Goal: Check status: Check status

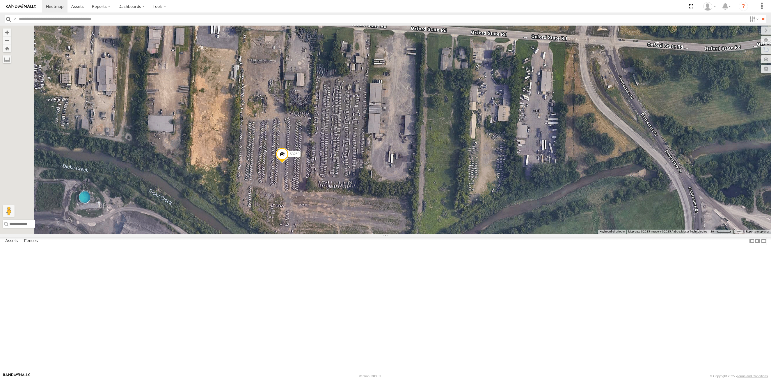
drag, startPoint x: 322, startPoint y: 264, endPoint x: 280, endPoint y: 228, distance: 55.1
click at [280, 228] on div "53215 53271 53216 53246 53204 53101 53152 53253 53274 53249 53281 53106 53247 5…" at bounding box center [385, 130] width 771 height 208
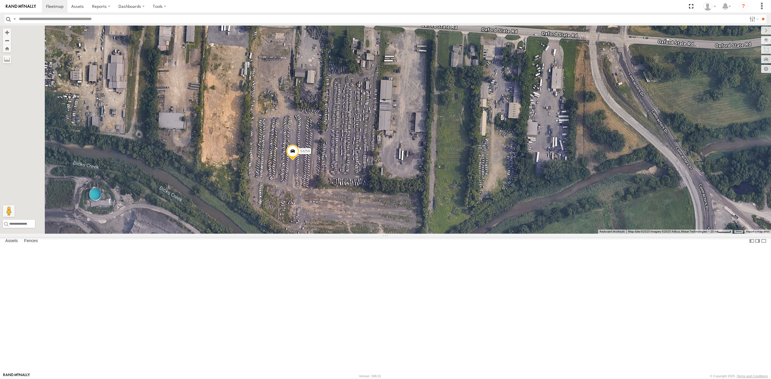
drag, startPoint x: 319, startPoint y: 253, endPoint x: 330, endPoint y: 250, distance: 11.7
click at [330, 234] on div "53215 53271 53216 53246 53204 53101 53152 53253 53274 53249 53281 53106 53247 5…" at bounding box center [385, 130] width 771 height 208
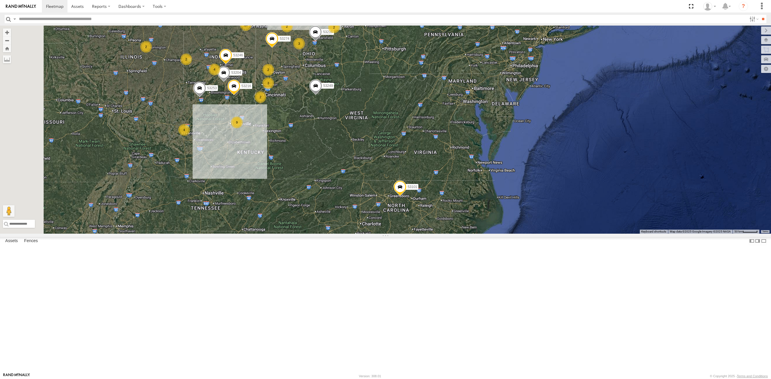
drag, startPoint x: 224, startPoint y: 170, endPoint x: 248, endPoint y: 178, distance: 25.0
click at [247, 178] on div "53215 53271 53216 53246 53204 53101 53152 53253 53274 53249 53281 26 4 16 2 3 1…" at bounding box center [385, 130] width 771 height 208
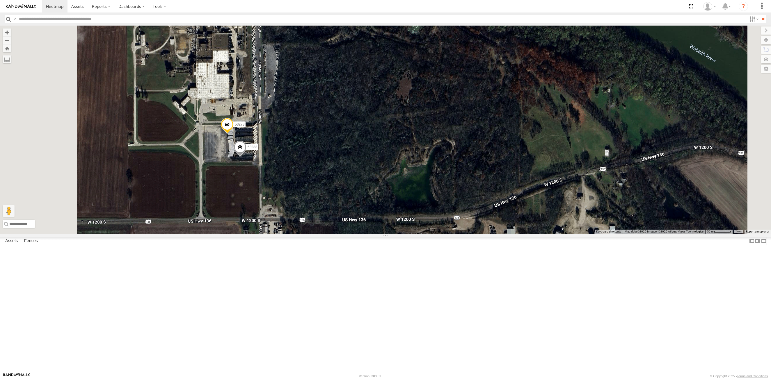
click at [233, 134] on span at bounding box center [227, 126] width 13 height 16
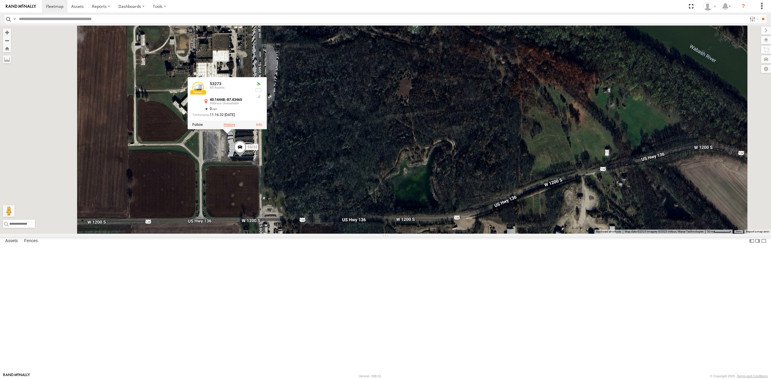
click at [235, 127] on label at bounding box center [229, 125] width 11 height 4
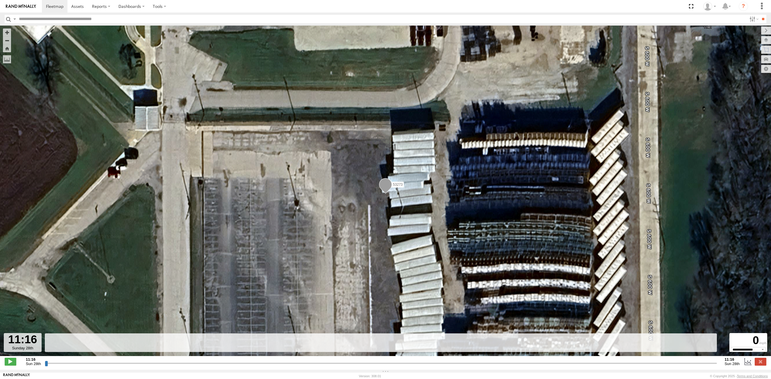
click at [6, 17] on input "button" at bounding box center [9, 19] width 8 height 8
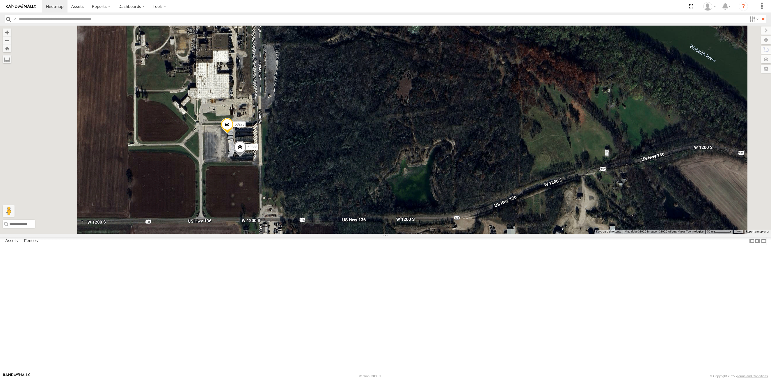
click at [246, 156] on span at bounding box center [239, 149] width 13 height 16
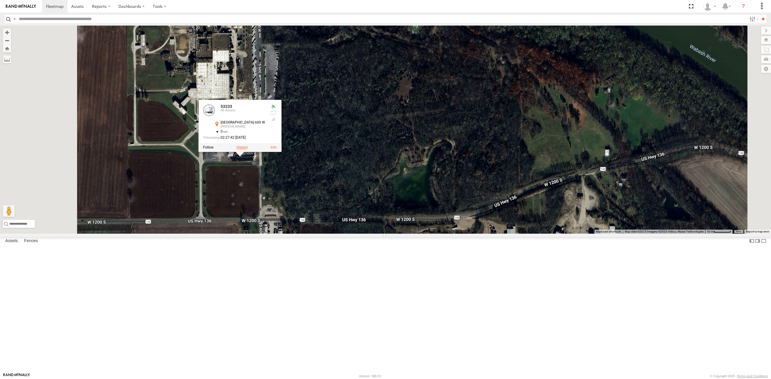
click at [248, 150] on label at bounding box center [241, 148] width 11 height 4
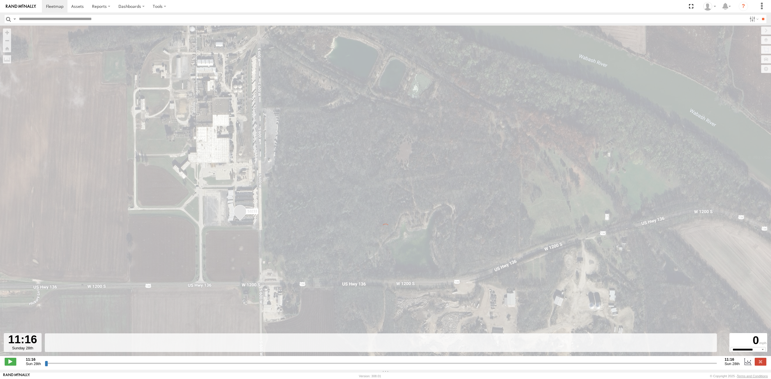
type input "**********"
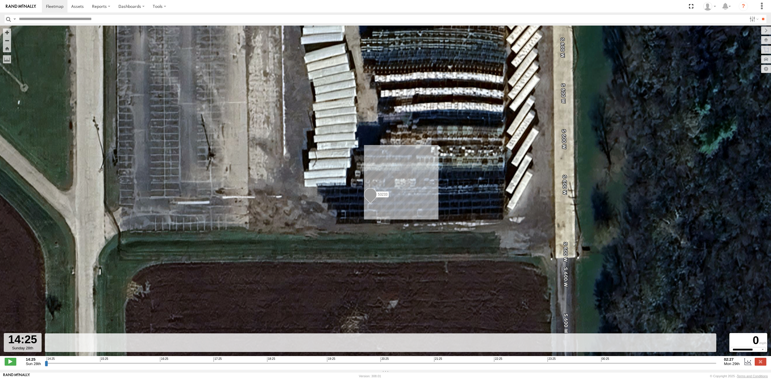
click at [8, 19] on input "button" at bounding box center [9, 19] width 8 height 8
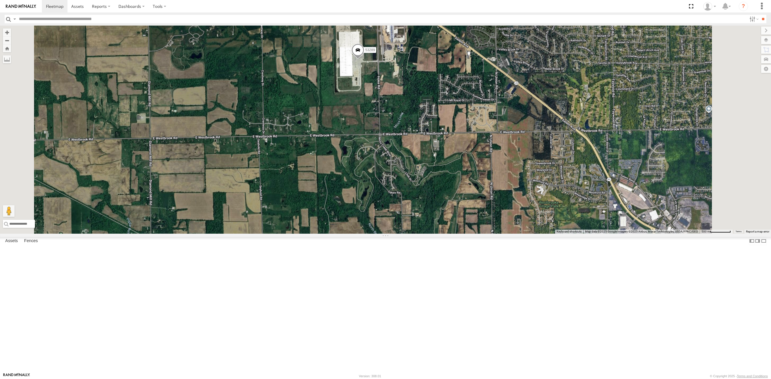
drag, startPoint x: 429, startPoint y: 133, endPoint x: 523, endPoint y: 135, distance: 94.8
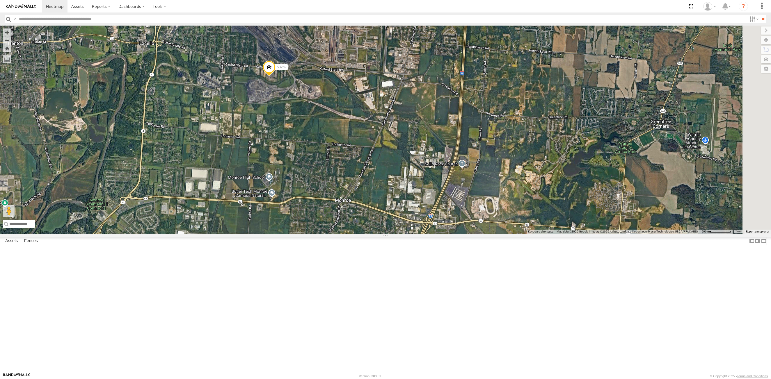
drag, startPoint x: 493, startPoint y: 234, endPoint x: 398, endPoint y: 202, distance: 100.6
click at [398, 202] on div "53149 53246 53204 53245 53215 53216 53106 53247 53251 53103 53221 53253 53274 5…" at bounding box center [385, 130] width 771 height 208
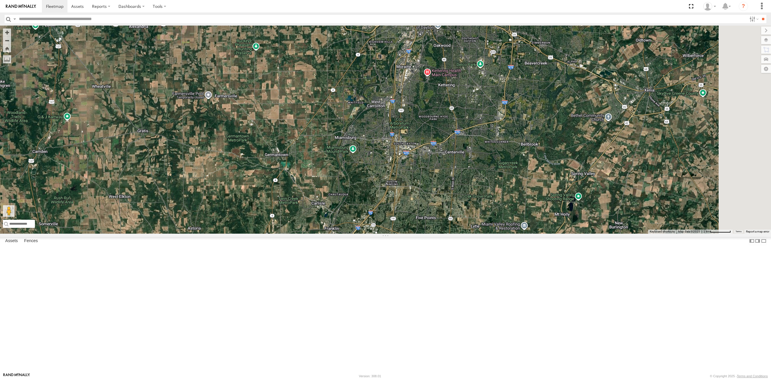
drag, startPoint x: 406, startPoint y: 304, endPoint x: 434, endPoint y: 230, distance: 79.0
click at [399, 234] on div "53149 53246 53204 53245 53215 53216 53106 53247 53251 53103 53221 53253 53274 5…" at bounding box center [385, 130] width 771 height 208
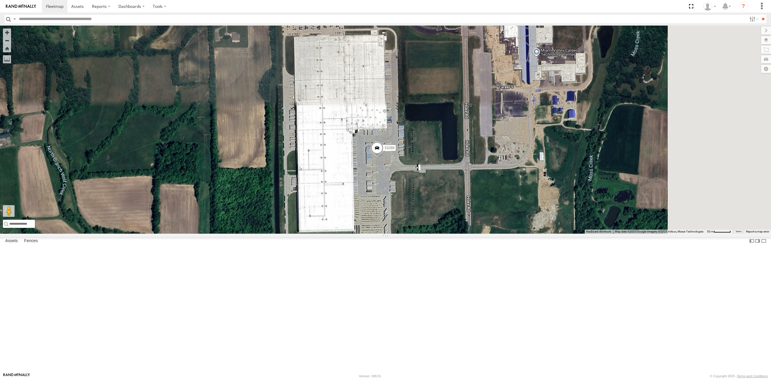
drag, startPoint x: 417, startPoint y: 159, endPoint x: 399, endPoint y: 181, distance: 28.0
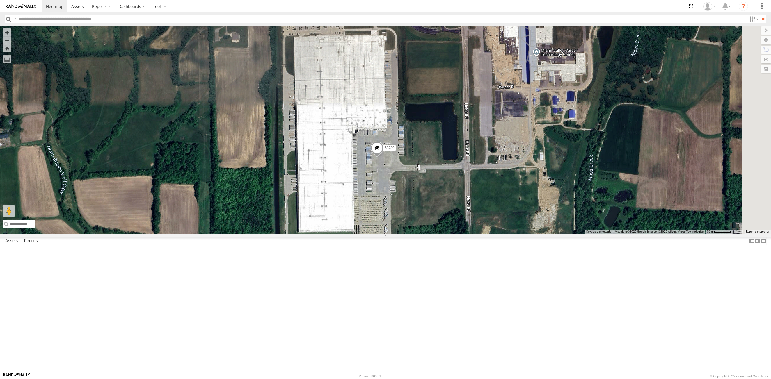
click at [399, 181] on div "53149 53246 53204 53245 53215 53216 53106 53247 53251 53103 53221 53253 53274 5…" at bounding box center [385, 130] width 771 height 208
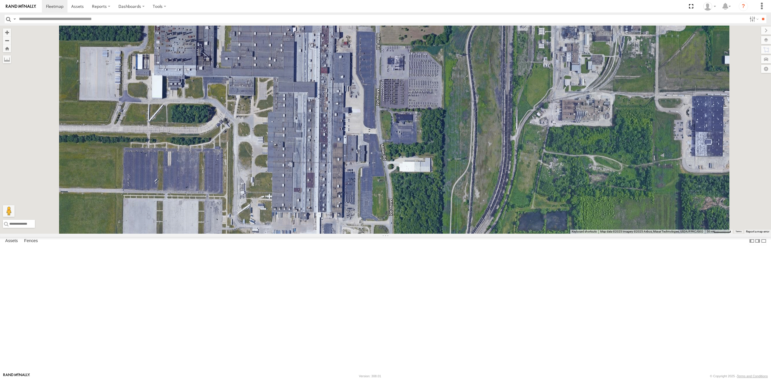
drag, startPoint x: 391, startPoint y: 149, endPoint x: 386, endPoint y: 102, distance: 47.0
click at [386, 102] on div "53215 53216 53106 53149 53247 53246 53204 53213 53274 53249 53245 53248 53259 5…" at bounding box center [385, 130] width 771 height 208
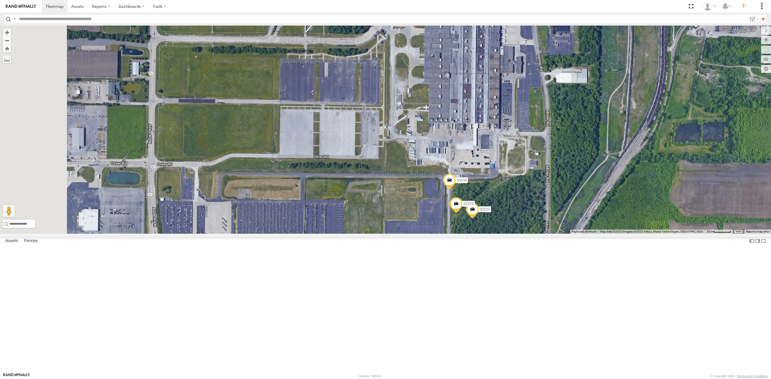
drag, startPoint x: 398, startPoint y: 314, endPoint x: 556, endPoint y: 220, distance: 183.7
click at [556, 220] on div "53215 53216 53106 53149 53247 53246 53204 53213 53274 53249 53245 53248 53259 5…" at bounding box center [385, 130] width 771 height 208
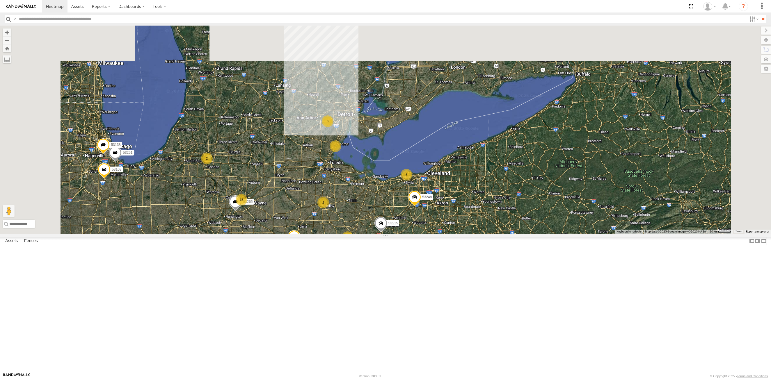
drag, startPoint x: 349, startPoint y: 75, endPoint x: 376, endPoint y: 251, distance: 177.4
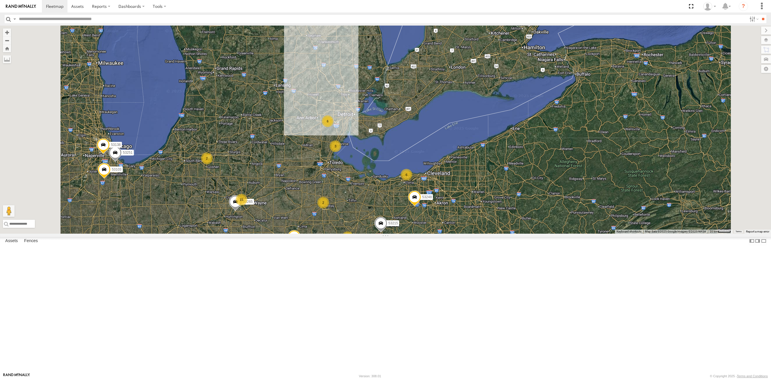
click at [376, 234] on div "53215 53274 53216 53106 53249 53265 53248 53259 4 15 3 6 53149 2 53247 3 6 2 53…" at bounding box center [385, 130] width 771 height 208
